Goal: Find specific page/section: Find specific page/section

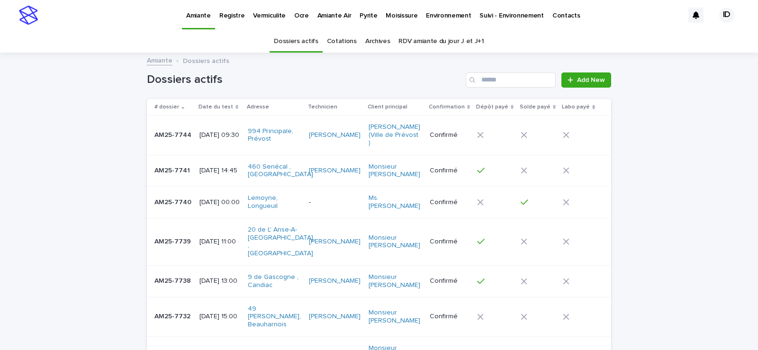
click at [426, 15] on p "Environnement" at bounding box center [448, 10] width 45 height 20
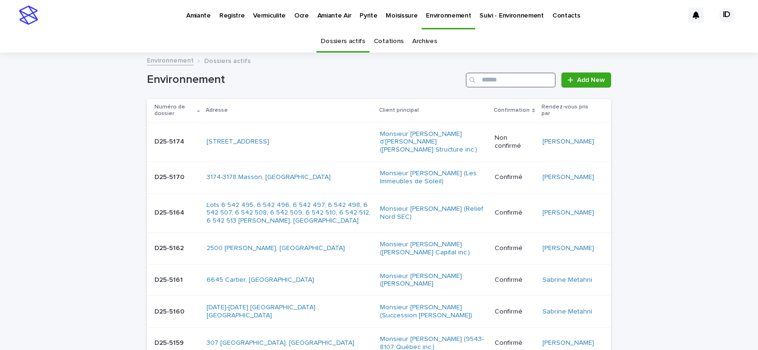
click at [482, 75] on input "Search" at bounding box center [511, 80] width 90 height 15
type input "****"
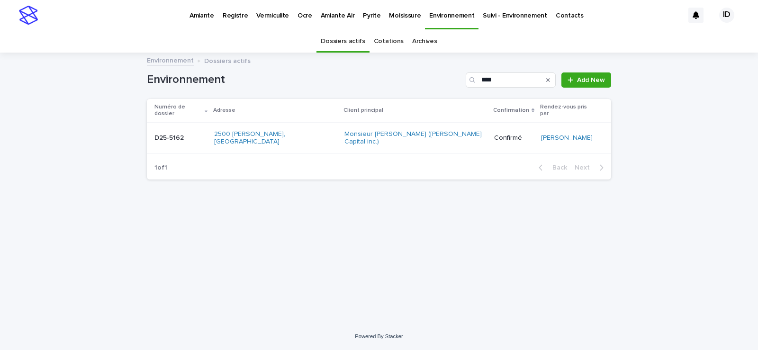
click at [363, 137] on td "Monsieur [PERSON_NAME] ([PERSON_NAME] Capital inc.)" at bounding box center [415, 138] width 149 height 32
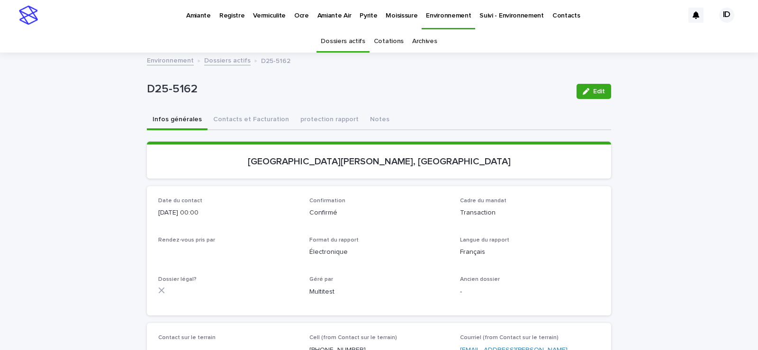
click at [240, 116] on button "Contacts et Facturation" at bounding box center [251, 120] width 87 height 20
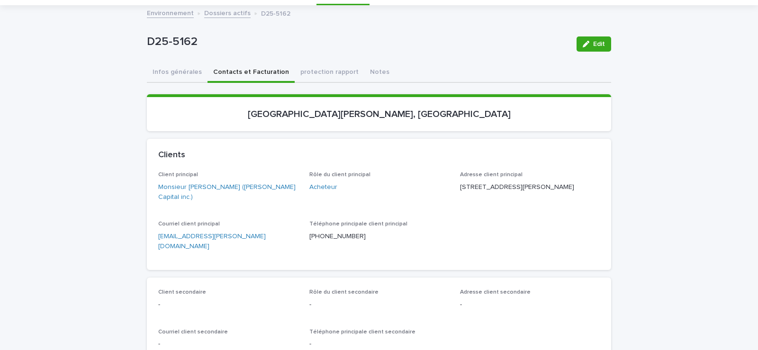
scroll to position [95, 0]
